Goal: Book appointment/travel/reservation

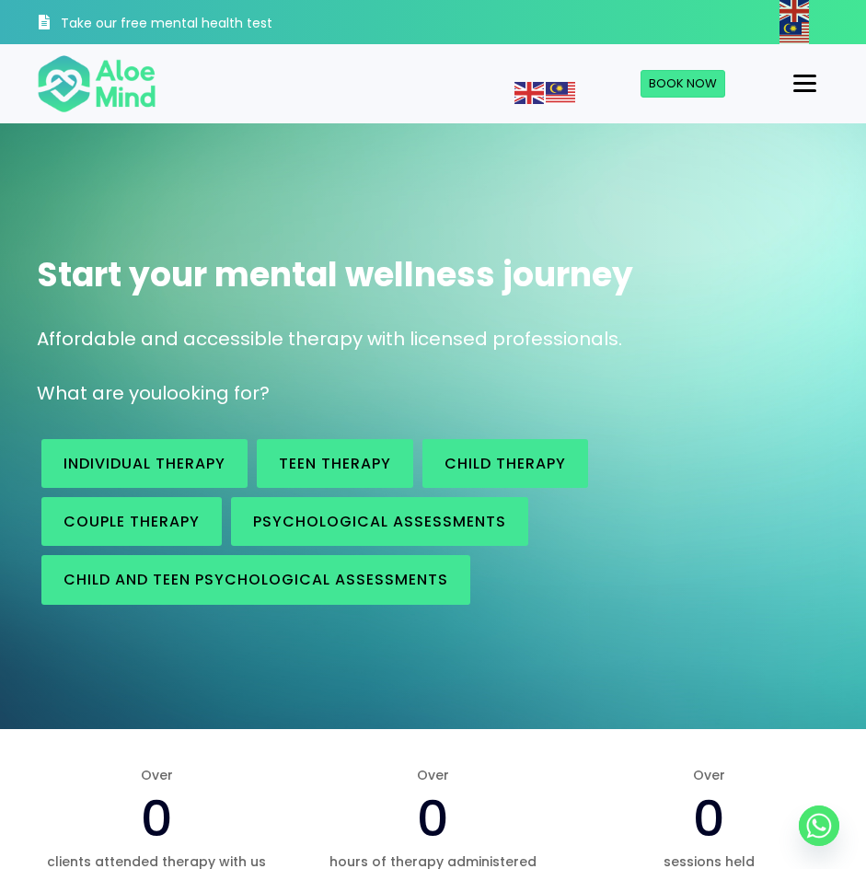
click at [816, 87] on div "Menu" at bounding box center [804, 83] width 23 height 17
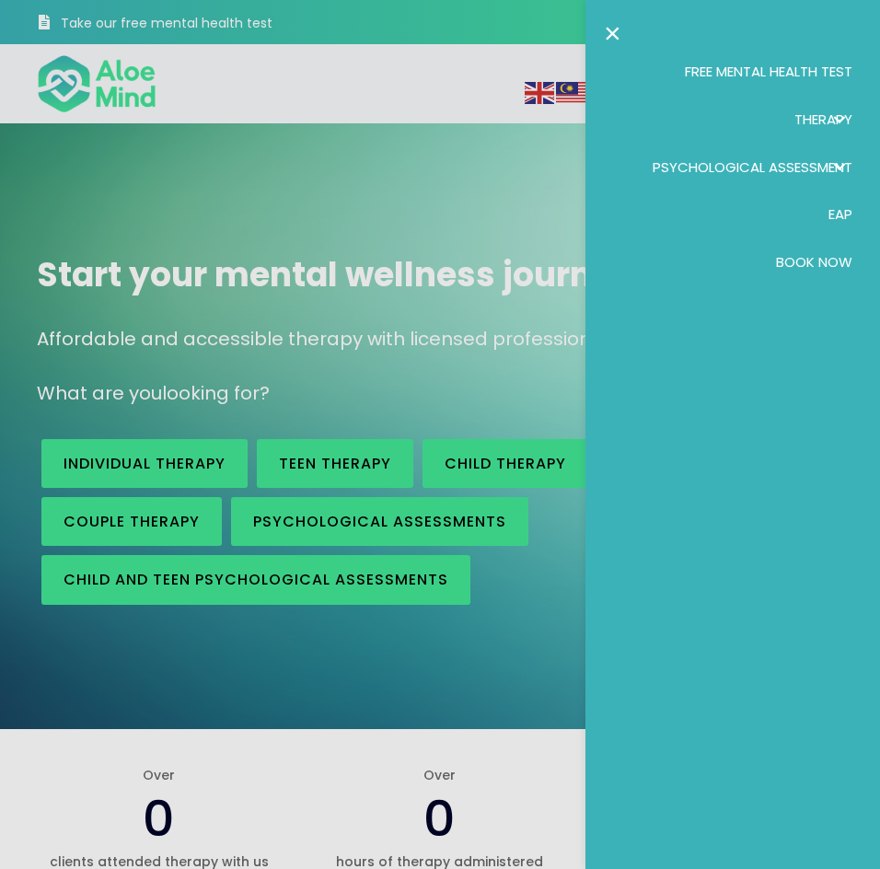
click at [833, 258] on span "Book Now" at bounding box center [814, 261] width 76 height 19
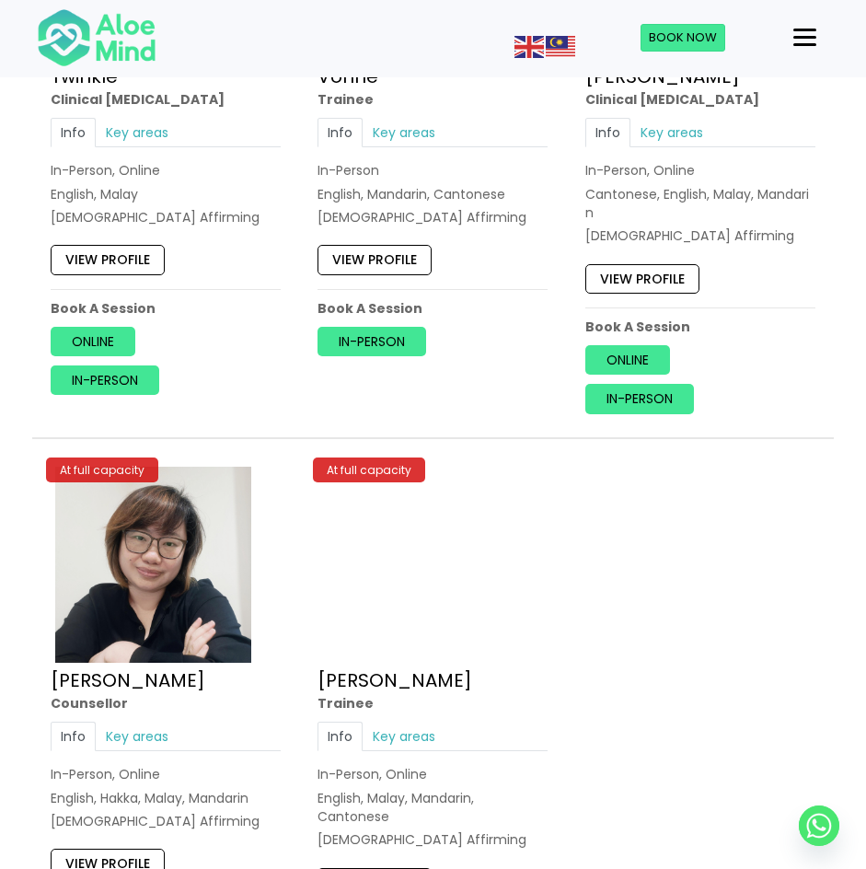
scroll to position [7180, 0]
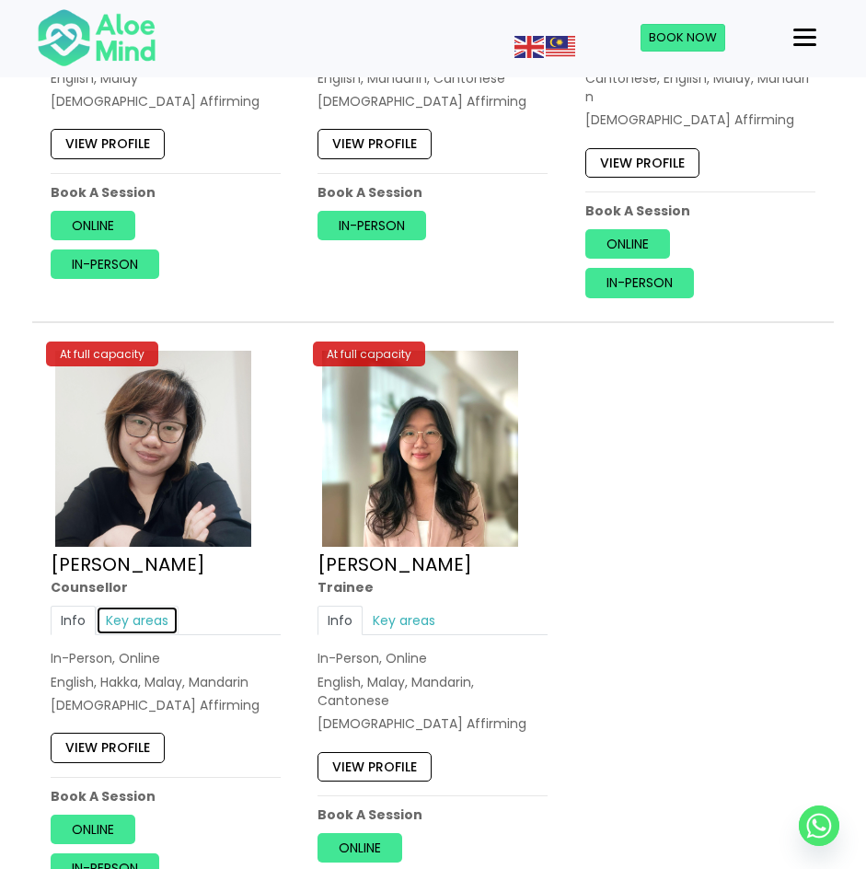
click at [154, 624] on link "Key areas" at bounding box center [137, 620] width 83 height 29
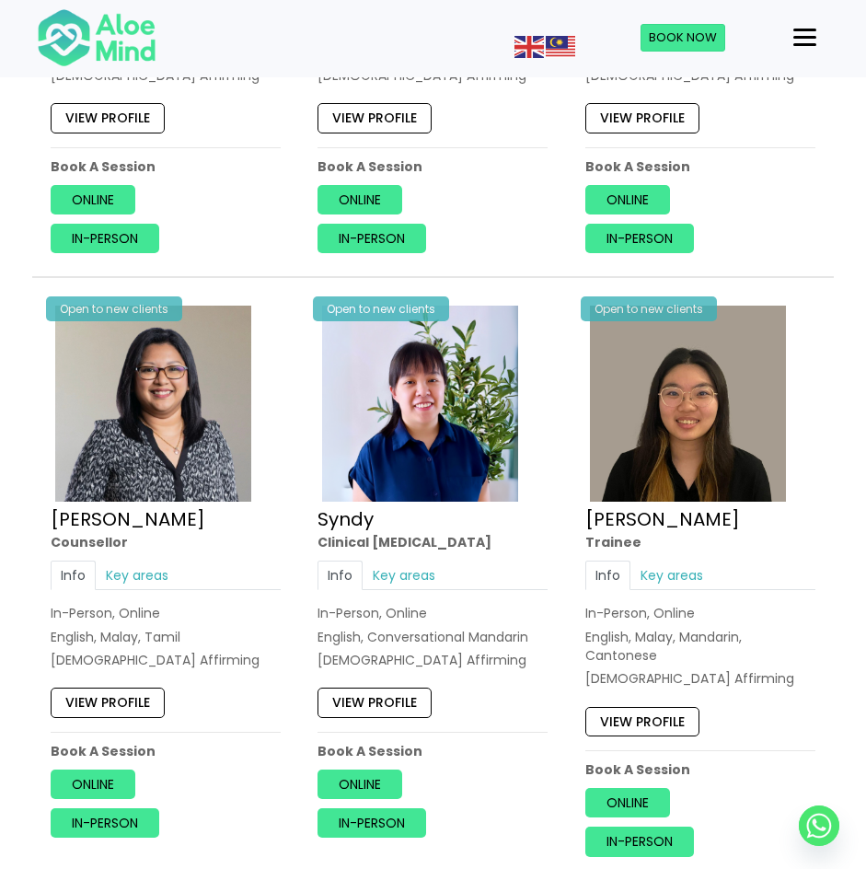
scroll to position [4879, 0]
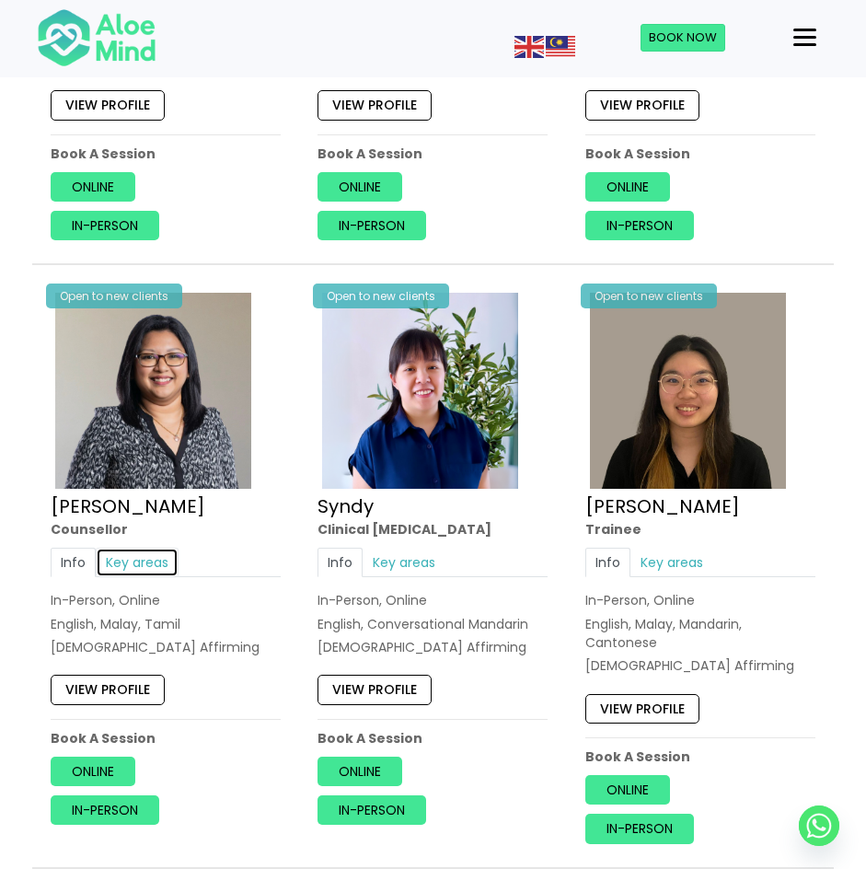
click at [154, 567] on link "Key areas" at bounding box center [137, 562] width 83 height 29
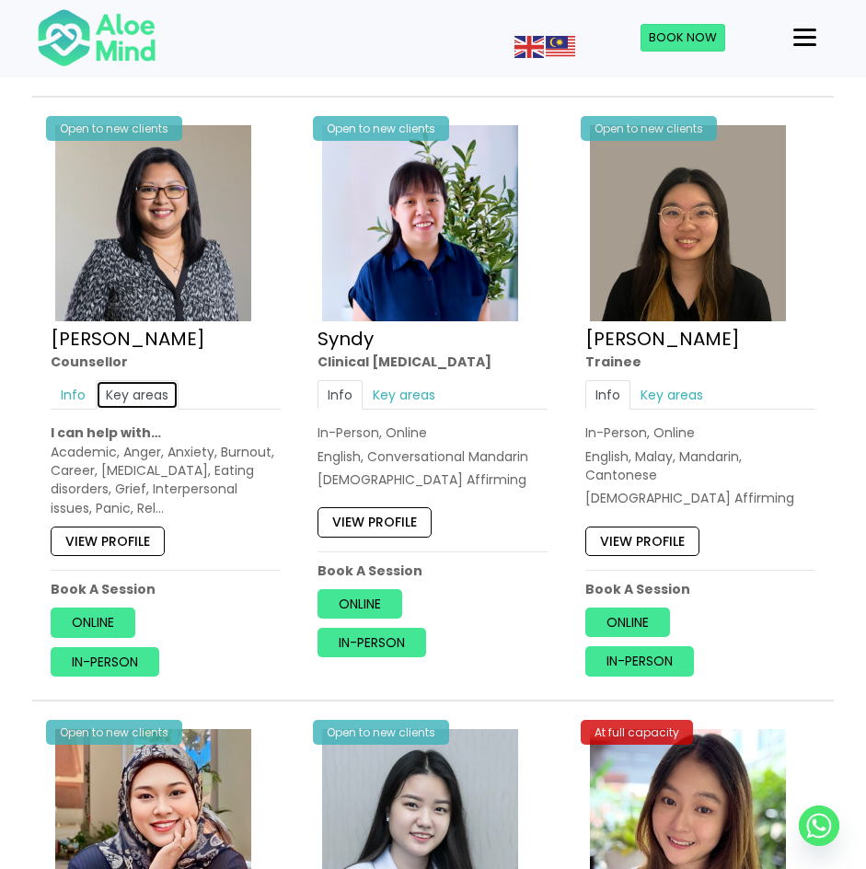
scroll to position [5063, 0]
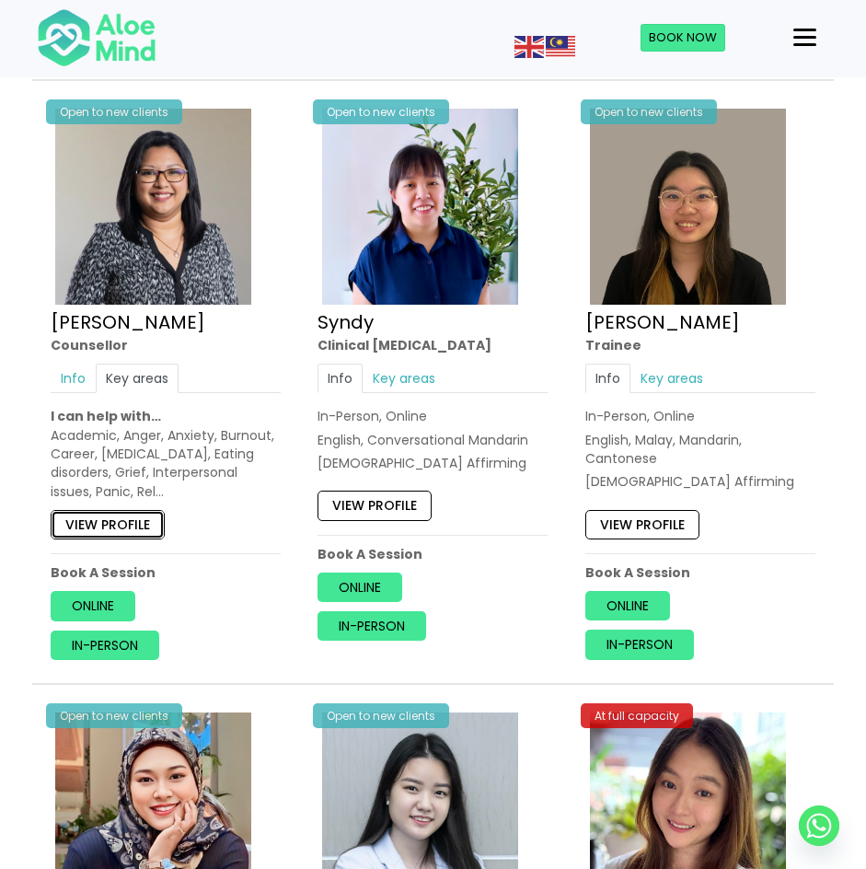
click at [146, 530] on link "View profile" at bounding box center [108, 524] width 114 height 29
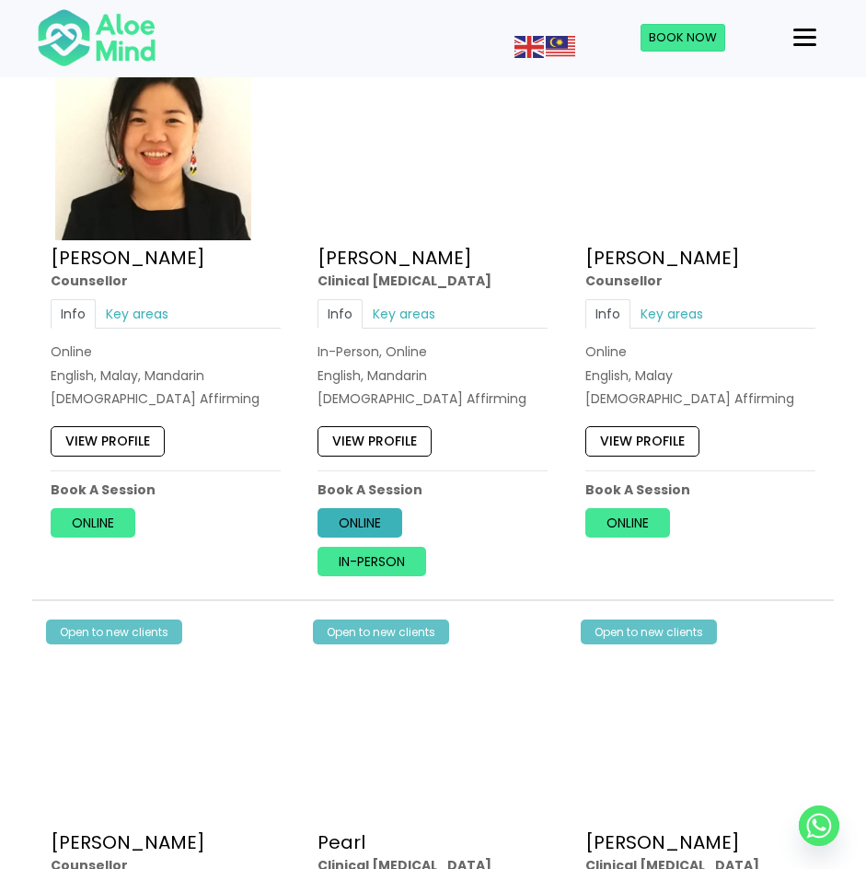
scroll to position [3774, 0]
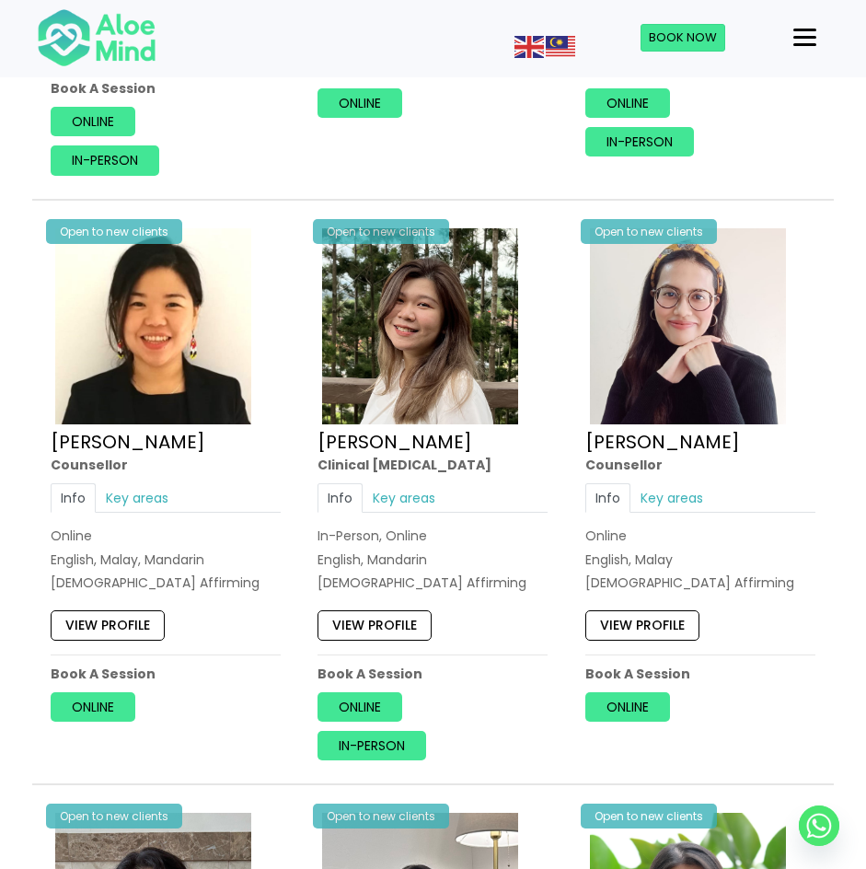
click at [674, 515] on div "Info Key areas Online English, Malay LGBTQ Affirming I can help with… Stress, a…" at bounding box center [700, 537] width 230 height 109
click at [676, 500] on link "Key areas" at bounding box center [672, 497] width 83 height 29
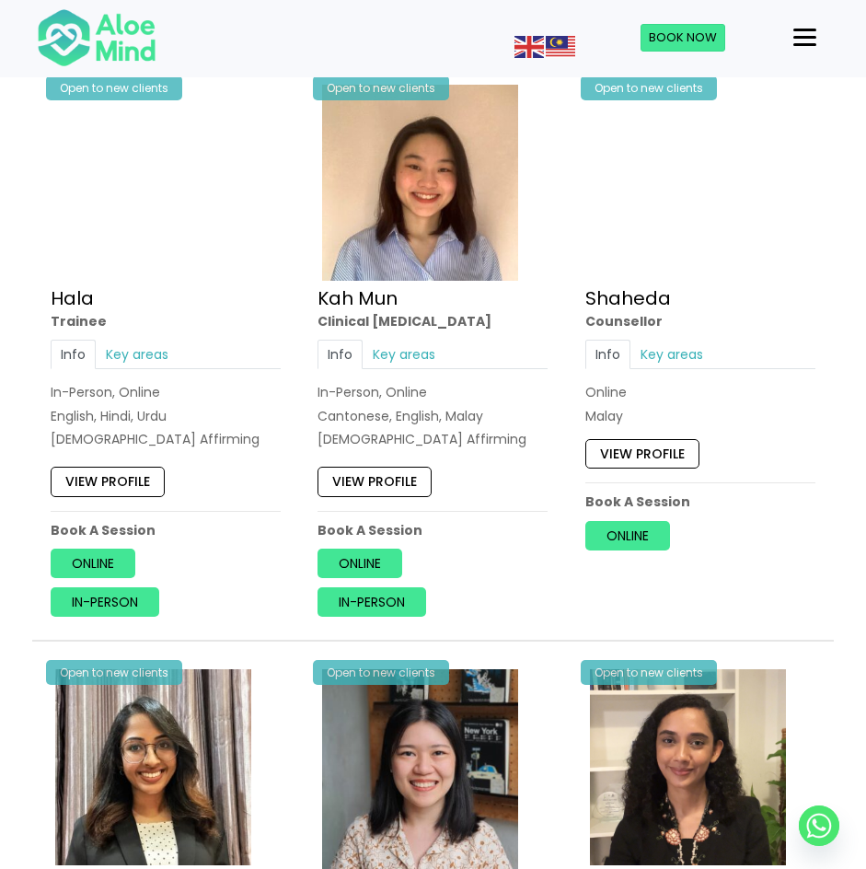
scroll to position [1473, 0]
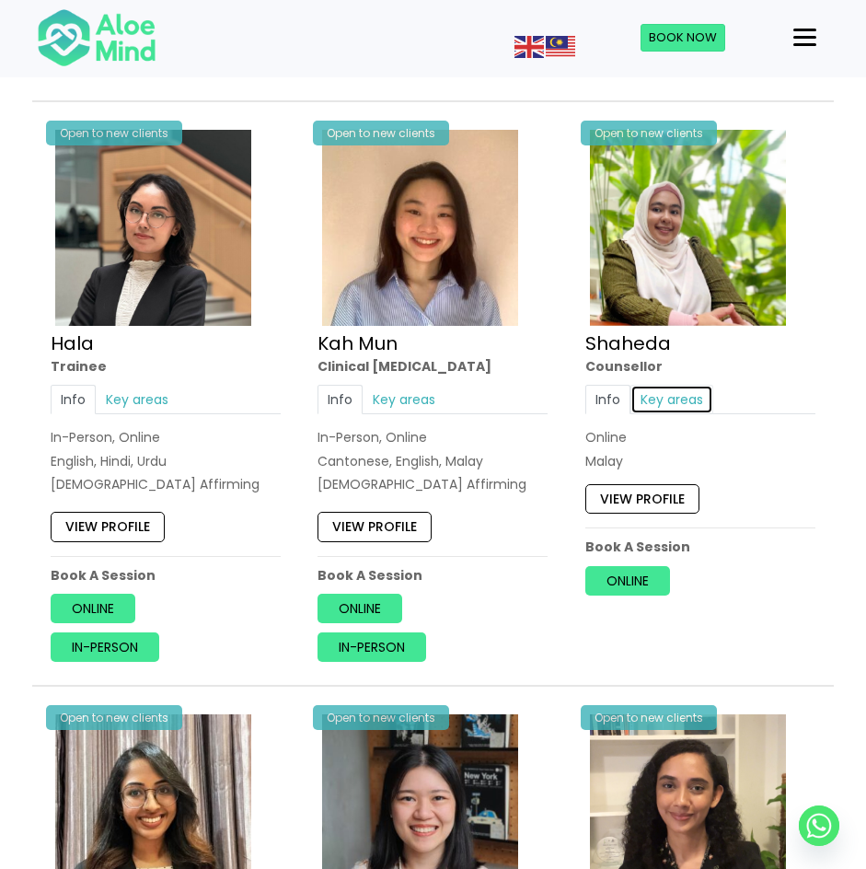
click at [701, 396] on link "Key areas" at bounding box center [672, 399] width 83 height 29
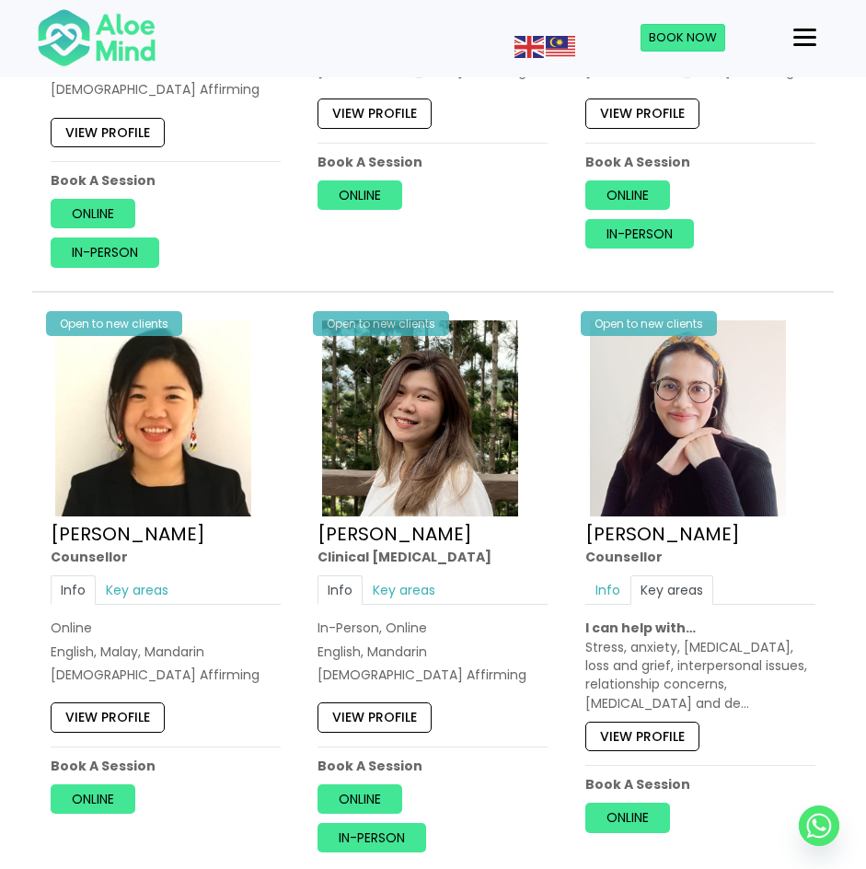
scroll to position [3866, 0]
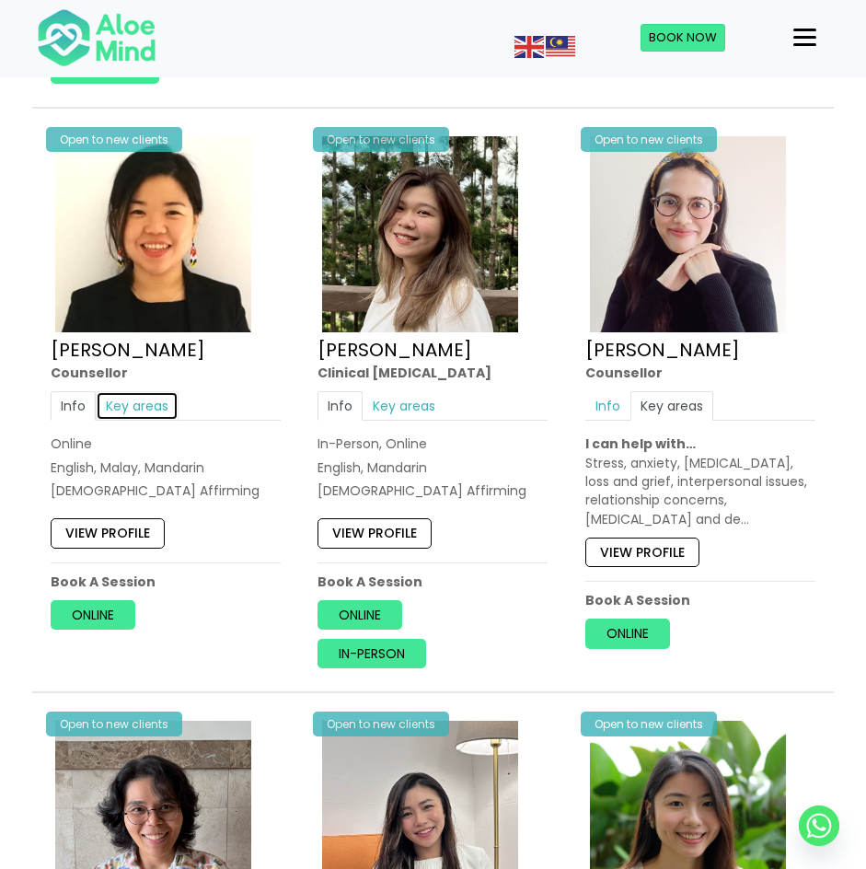
click at [138, 407] on link "Key areas" at bounding box center [137, 405] width 83 height 29
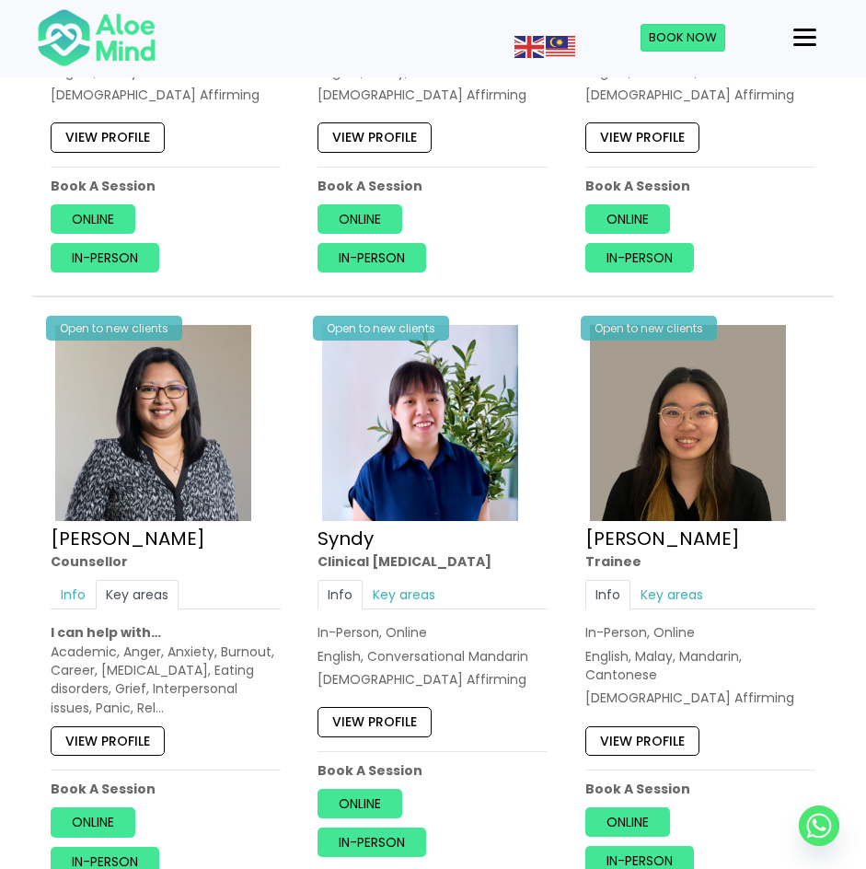
scroll to position [4879, 0]
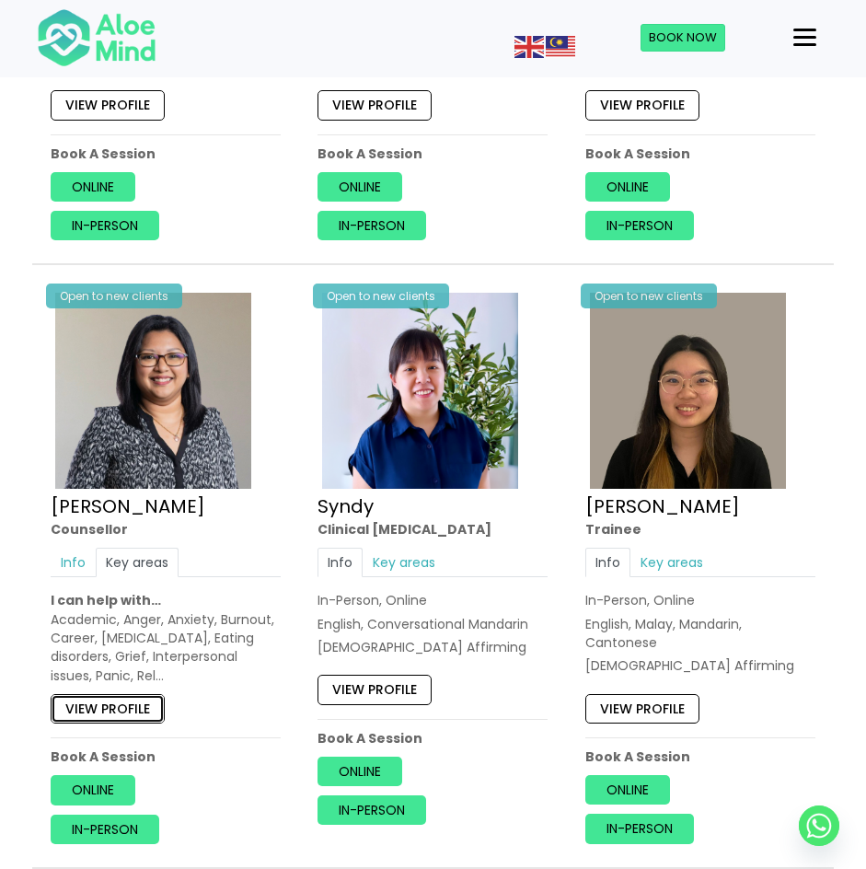
click at [136, 705] on link "View profile" at bounding box center [108, 708] width 114 height 29
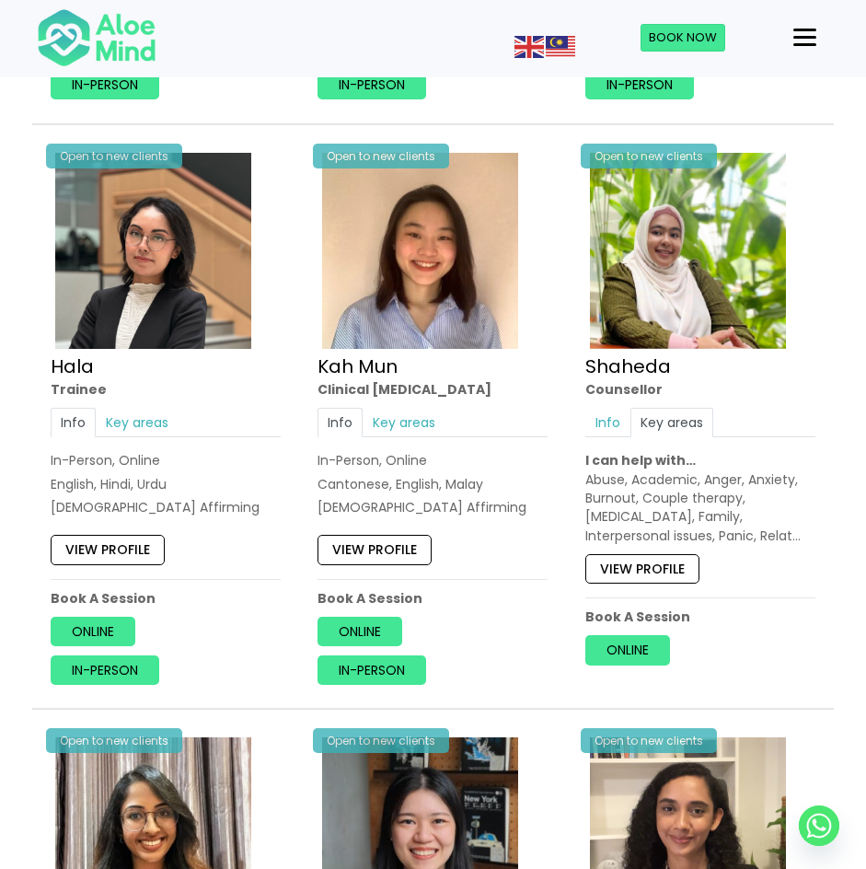
scroll to position [1657, 0]
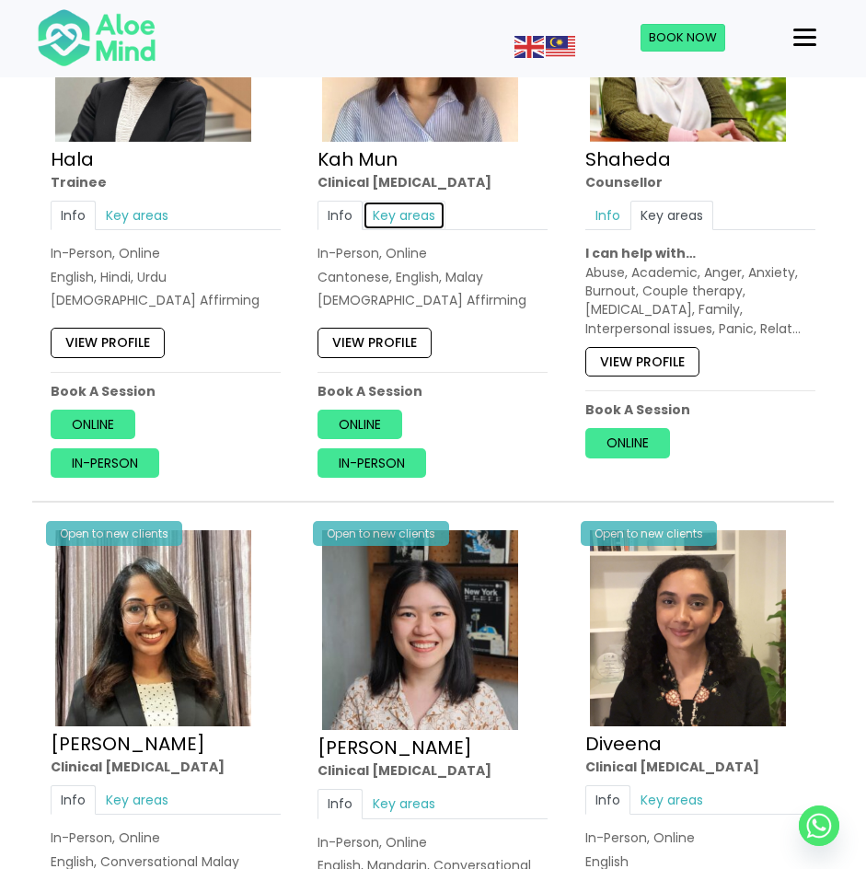
click at [411, 226] on link "Key areas" at bounding box center [404, 215] width 83 height 29
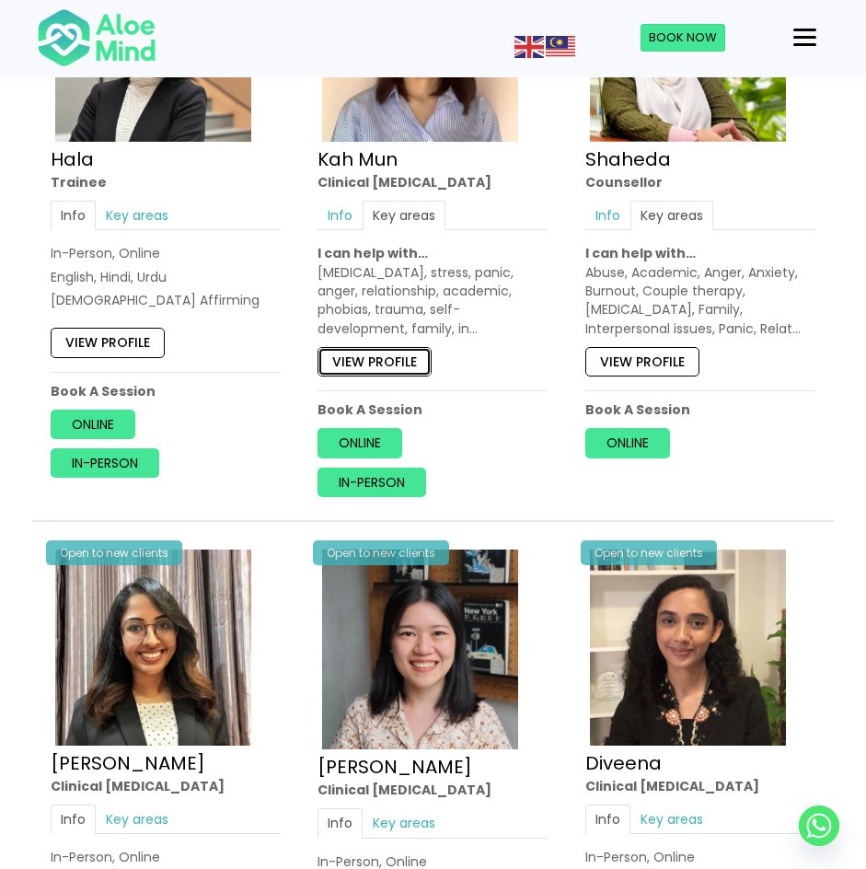
click at [354, 362] on link "View profile" at bounding box center [375, 360] width 114 height 29
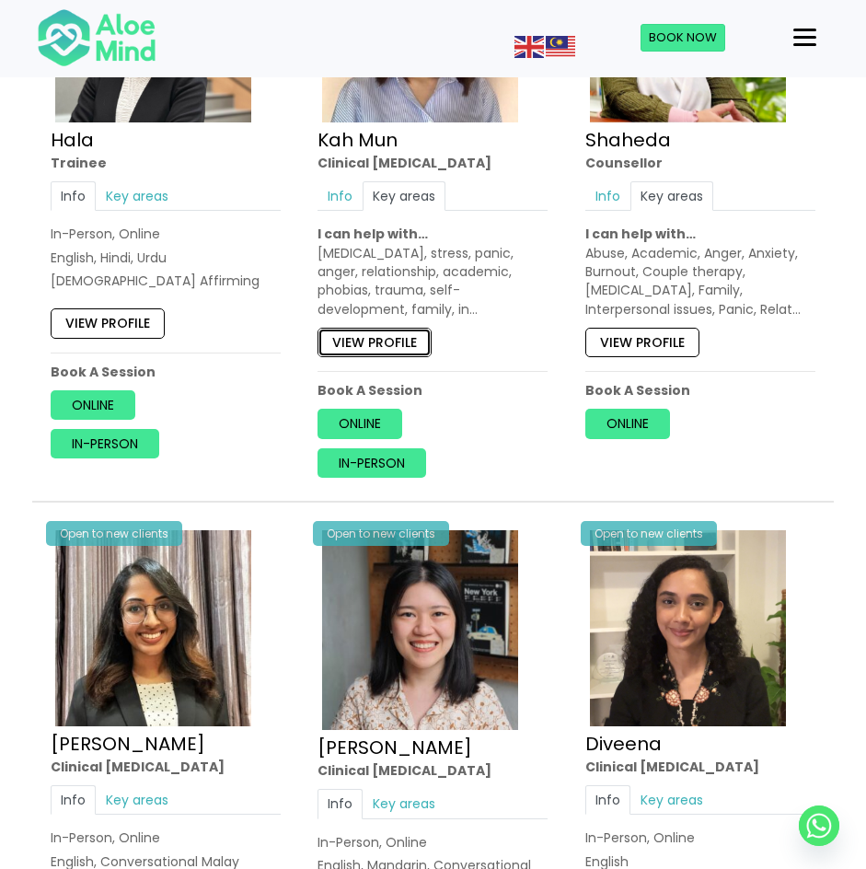
scroll to position [1841, 0]
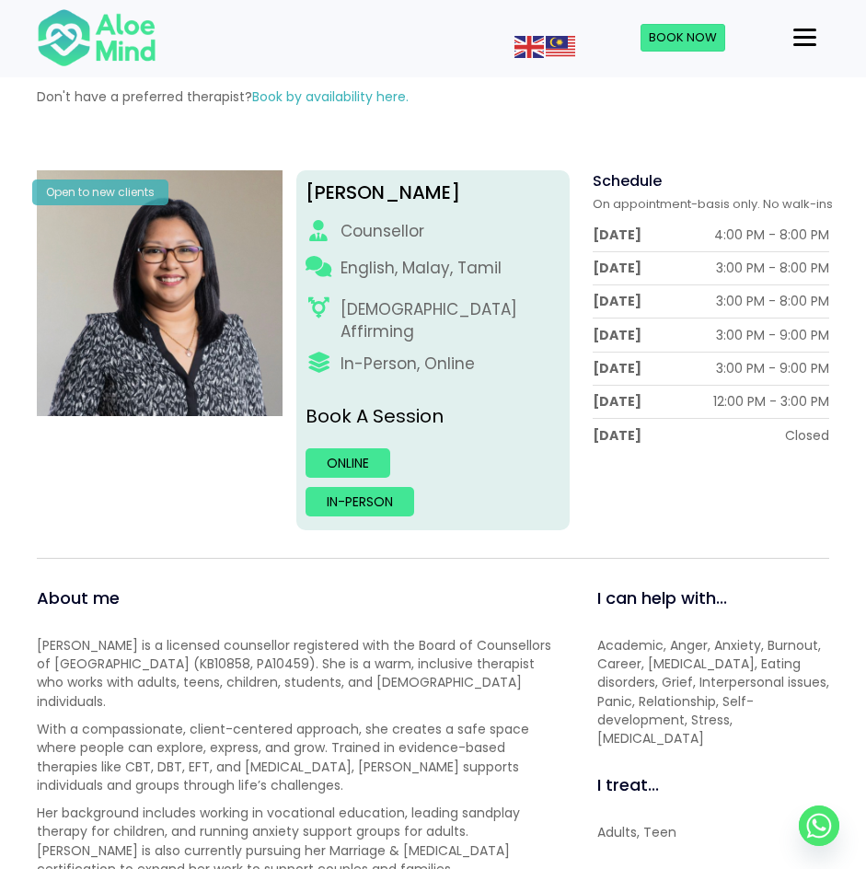
scroll to position [92, 0]
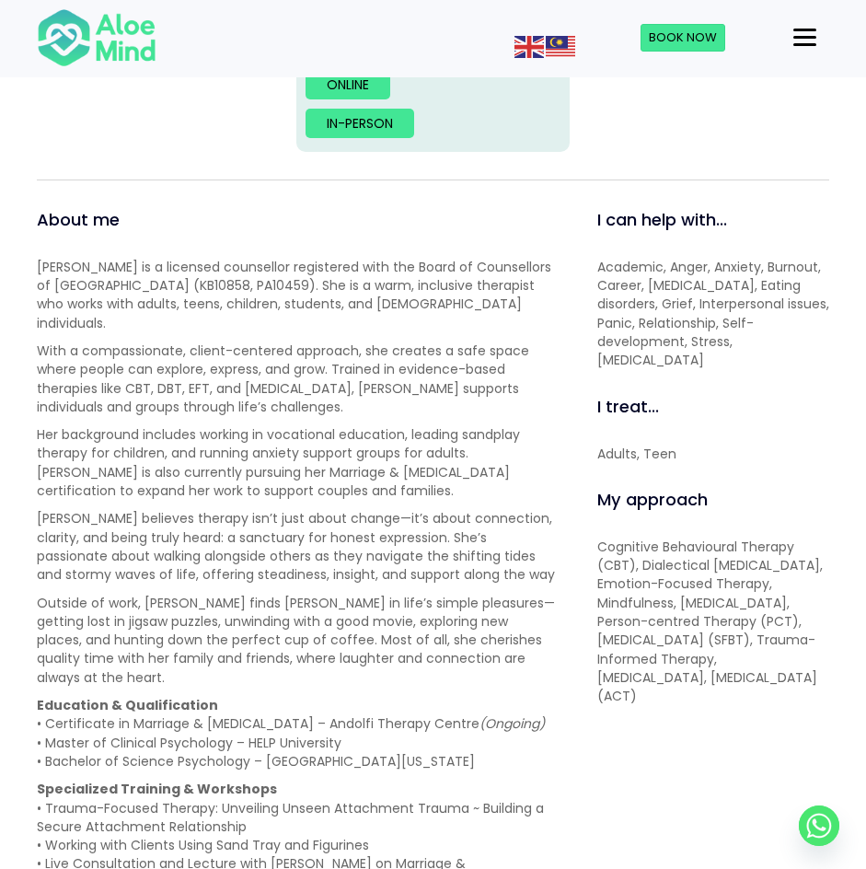
scroll to position [644, 0]
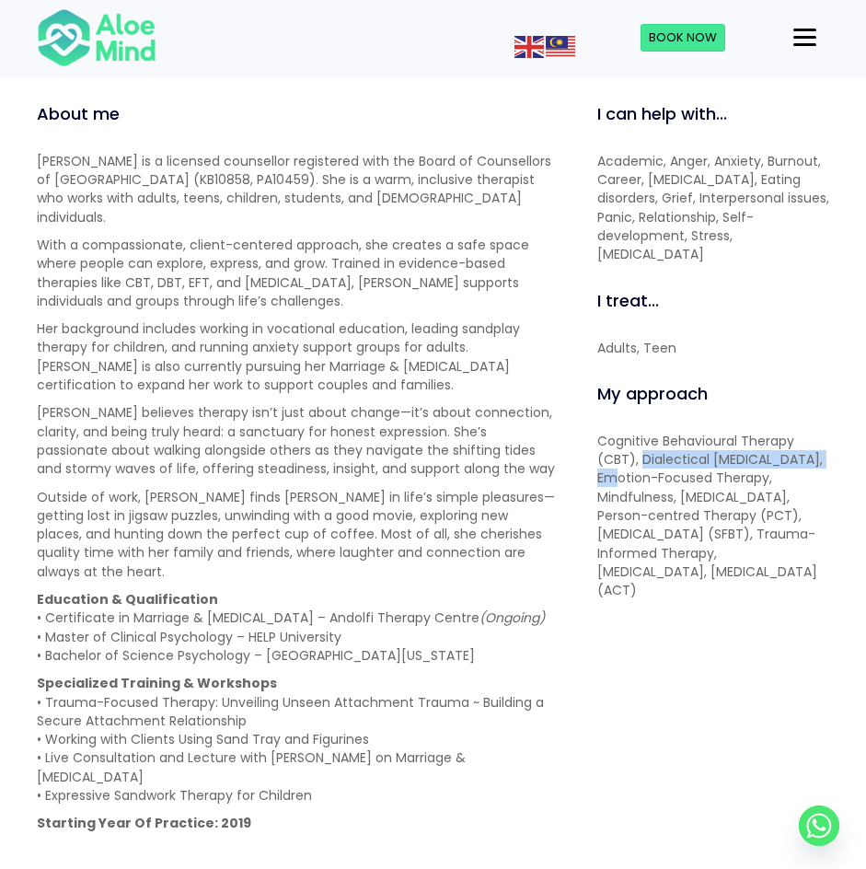
drag, startPoint x: 642, startPoint y: 433, endPoint x: 652, endPoint y: 456, distance: 25.1
click at [652, 456] on p "Cognitive Behavioural Therapy (CBT), Dialectical [MEDICAL_DATA], Emotion-Focuse…" at bounding box center [713, 516] width 232 height 168
copy p "Dialectical [MEDICAL_DATA],"
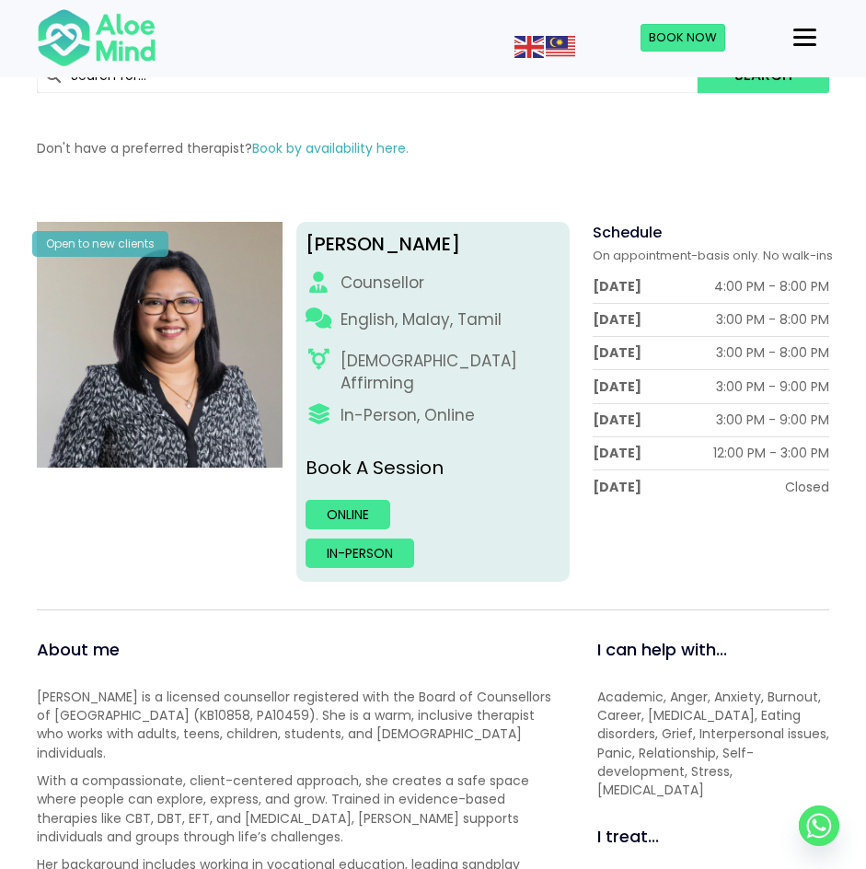
scroll to position [92, 0]
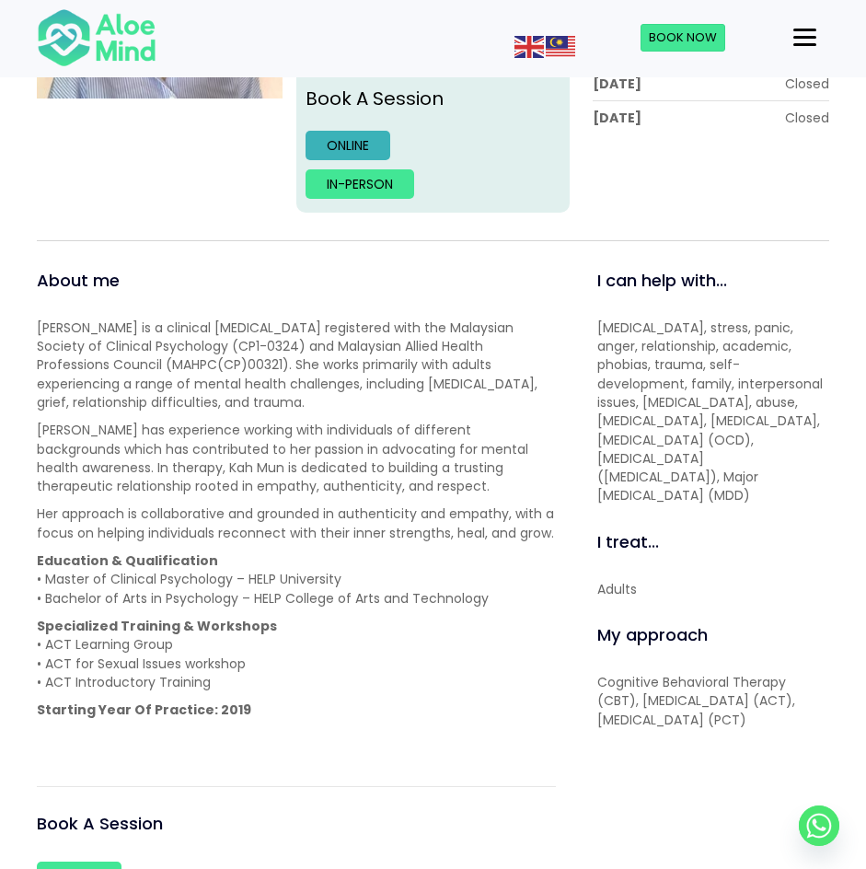
scroll to position [552, 0]
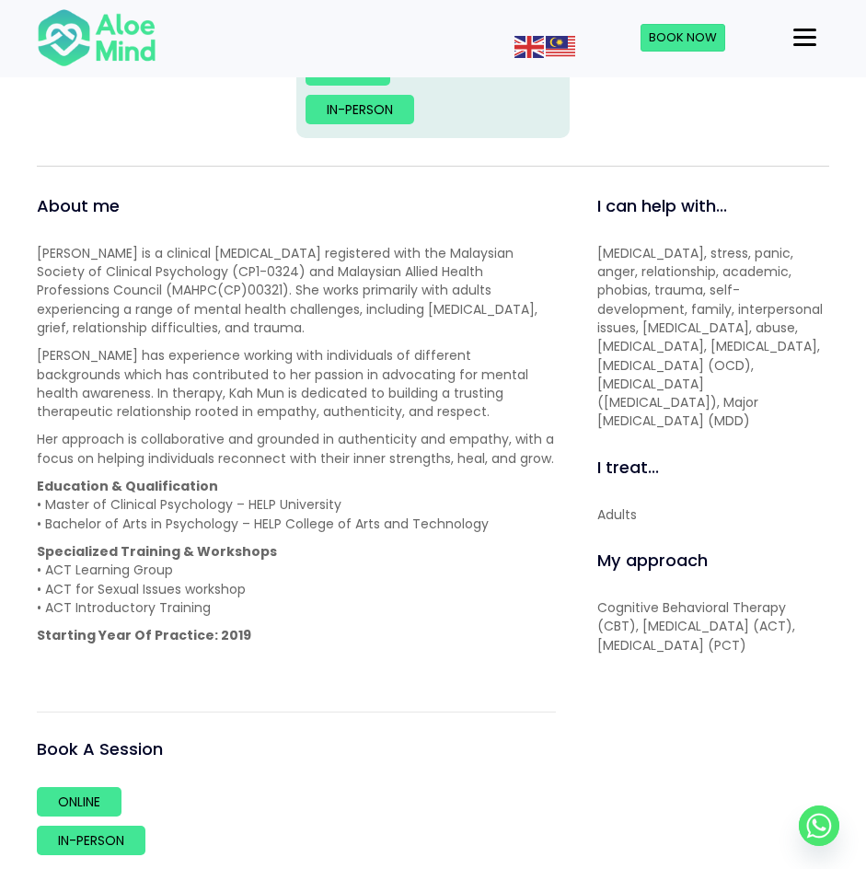
drag, startPoint x: 700, startPoint y: 620, endPoint x: 700, endPoint y: 641, distance: 20.3
click at [700, 641] on p "Cognitive Behavioral Therapy (CBT), Acceptance and Commitment Therapy (ACT), Pe…" at bounding box center [713, 626] width 232 height 56
copy p "Person-Centered Therapy (PCT)"
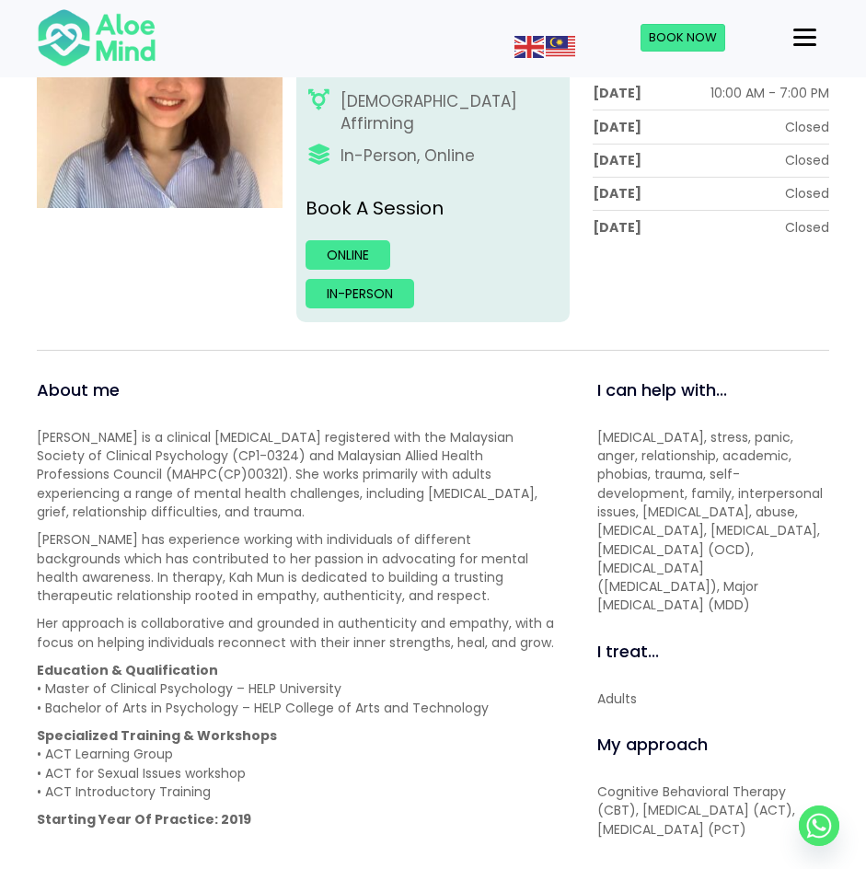
scroll to position [184, 0]
